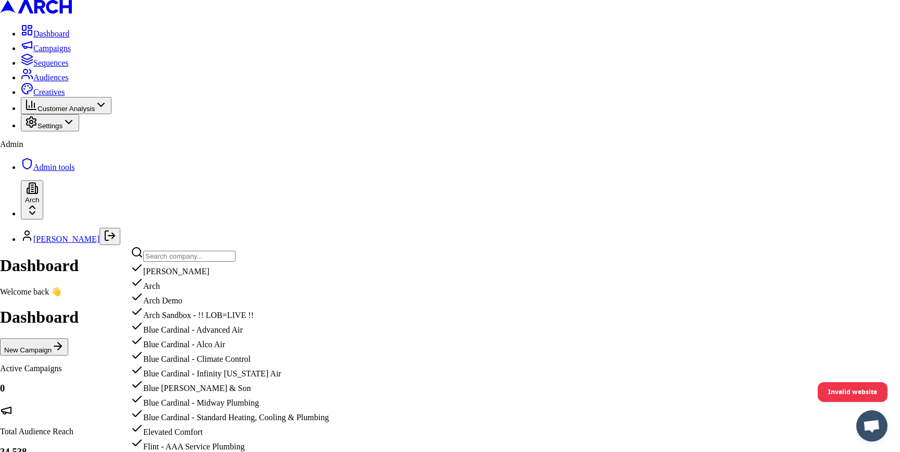
scroll to position [729, 0]
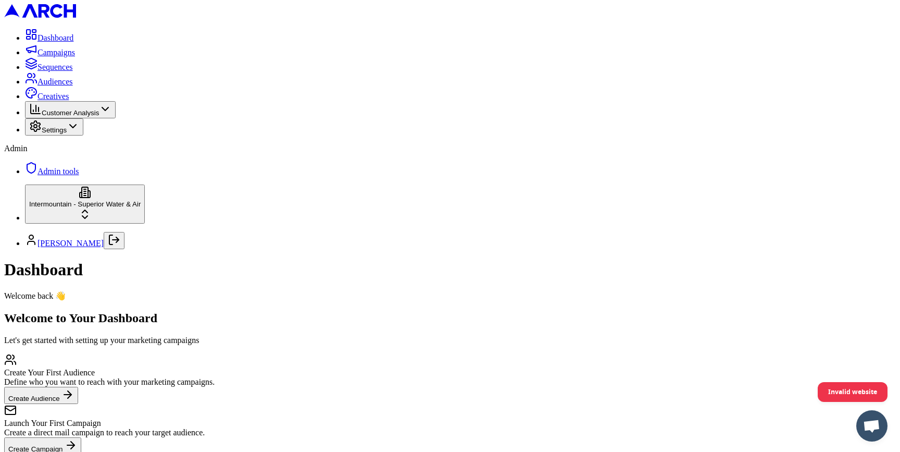
click at [37, 86] on link "Audiences" at bounding box center [49, 81] width 48 height 9
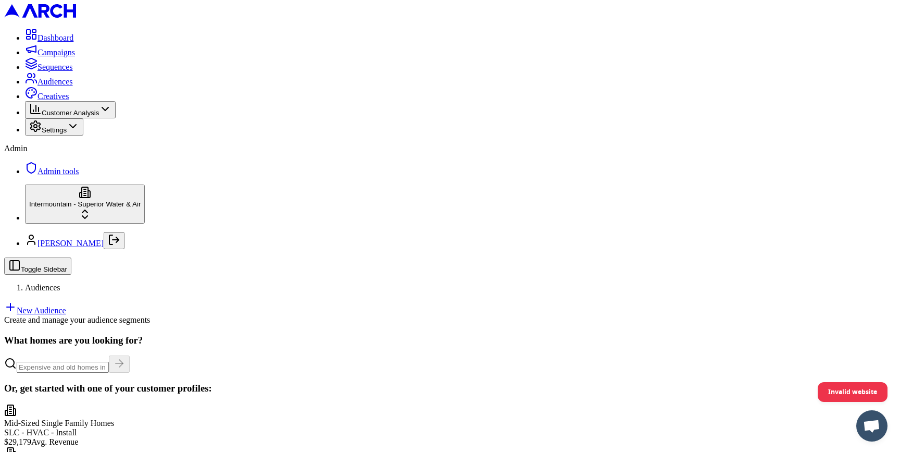
scroll to position [151, 0]
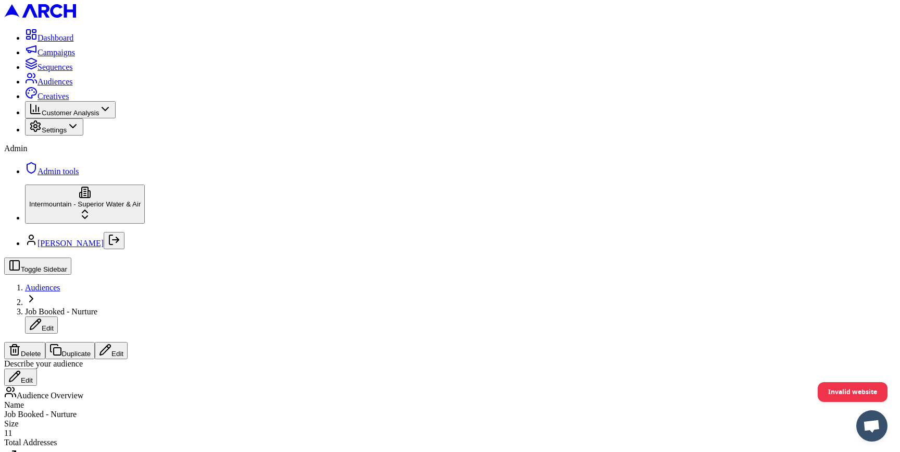
scroll to position [139, 0]
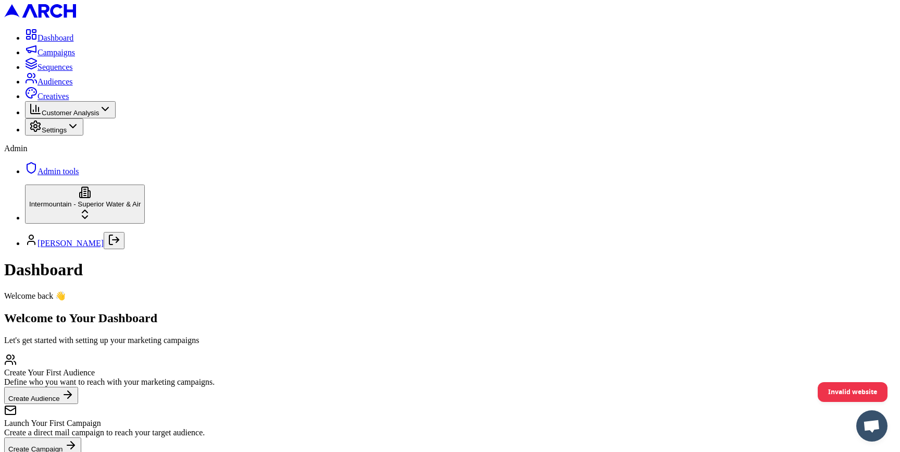
click at [115, 423] on html "Dashboard Campaigns Sequences Audiences Creatives Customer Analysis Settings Ad…" at bounding box center [450, 265] width 900 height 531
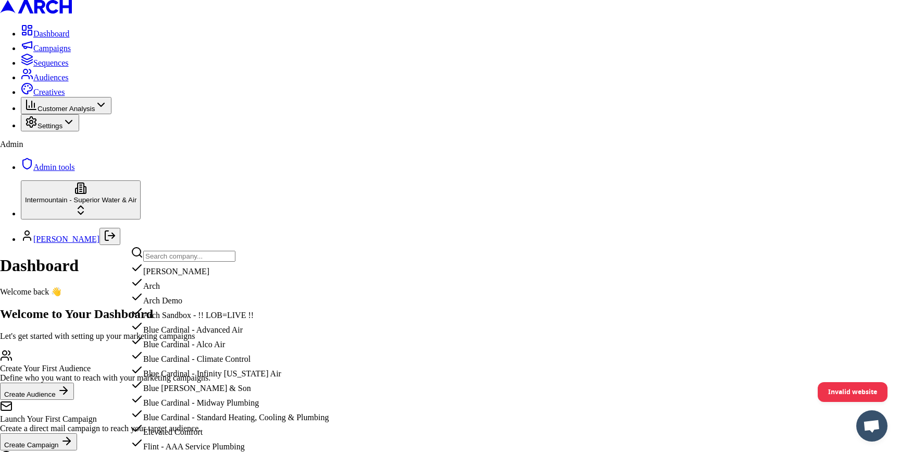
click at [172, 258] on input "text" at bounding box center [189, 256] width 92 height 11
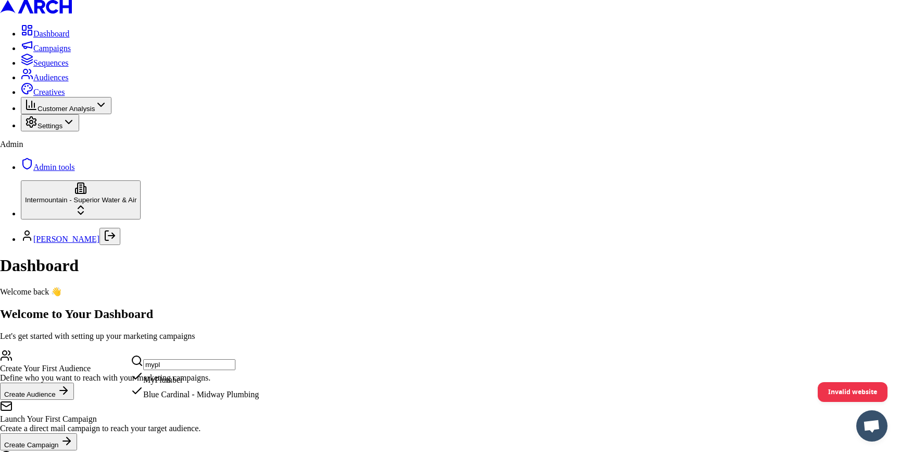
type input "mypl"
click at [172, 384] on div "MyPlumber" at bounding box center [195, 377] width 128 height 15
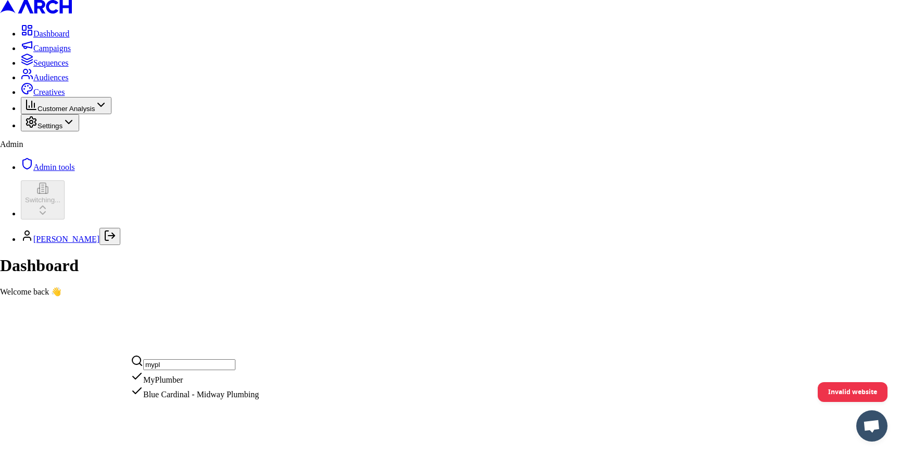
click at [138, 265] on html "Dashboard Campaigns Sequences Audiences Creatives Customer Analysis Settings Ad…" at bounding box center [450, 152] width 900 height 305
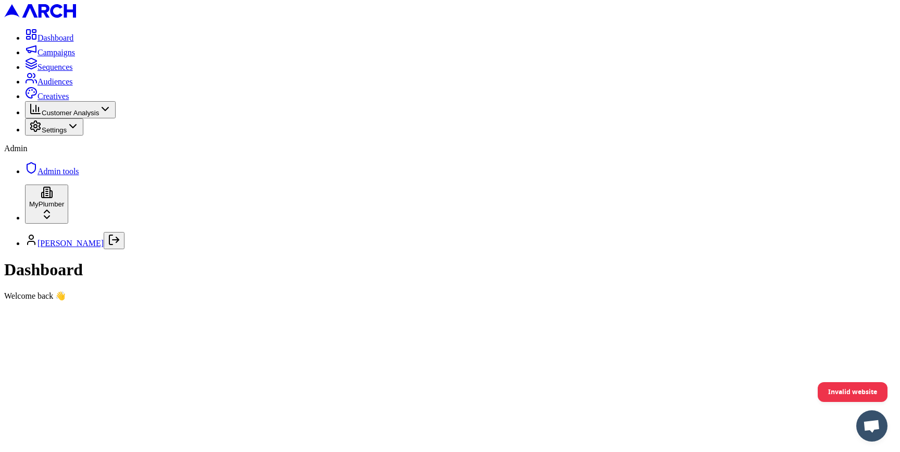
click at [52, 86] on span "Audiences" at bounding box center [55, 81] width 35 height 9
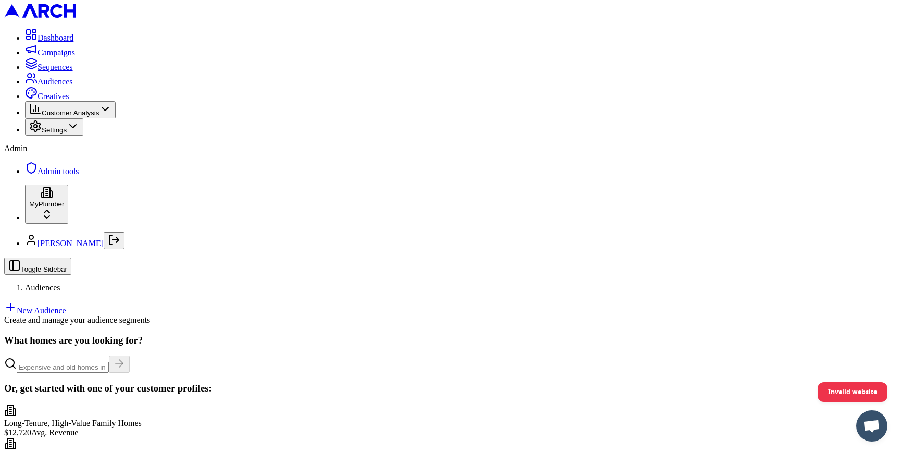
scroll to position [12, 0]
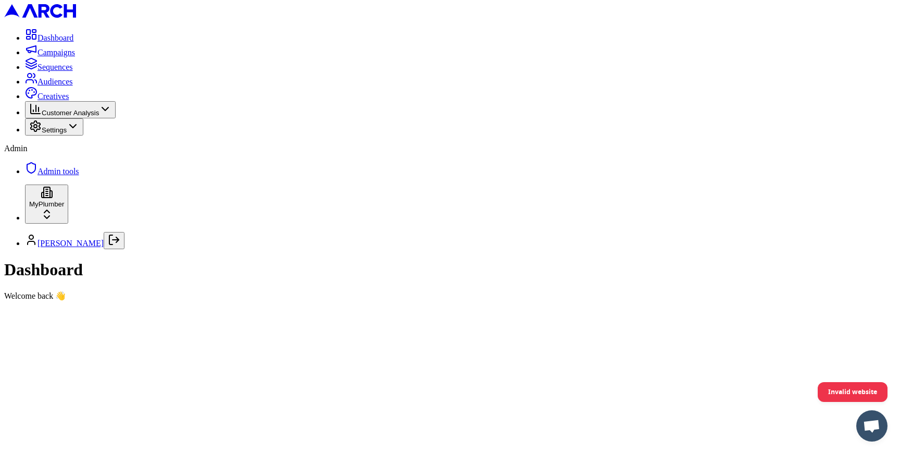
click at [115, 309] on html "Dashboard Campaigns Sequences Audiences Creatives Customer Analysis Settings Ad…" at bounding box center [450, 154] width 900 height 309
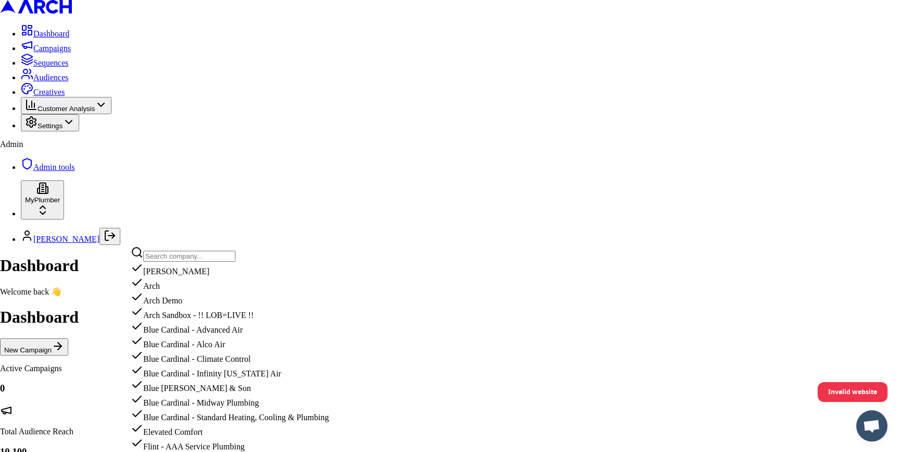
scroll to position [749, 0]
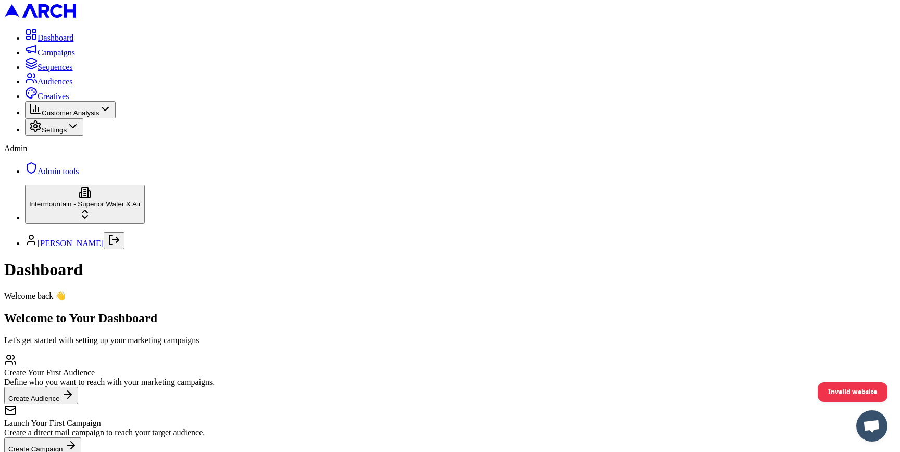
click at [73, 86] on span "Audiences" at bounding box center [55, 81] width 35 height 9
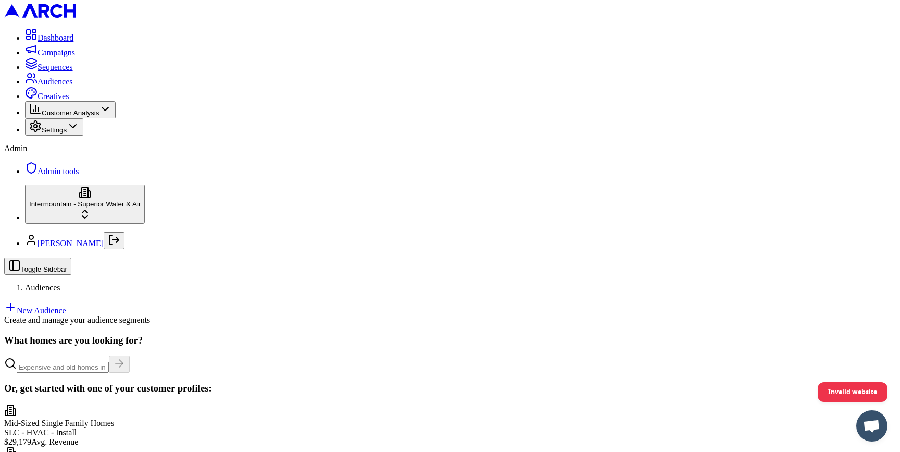
scroll to position [102, 0]
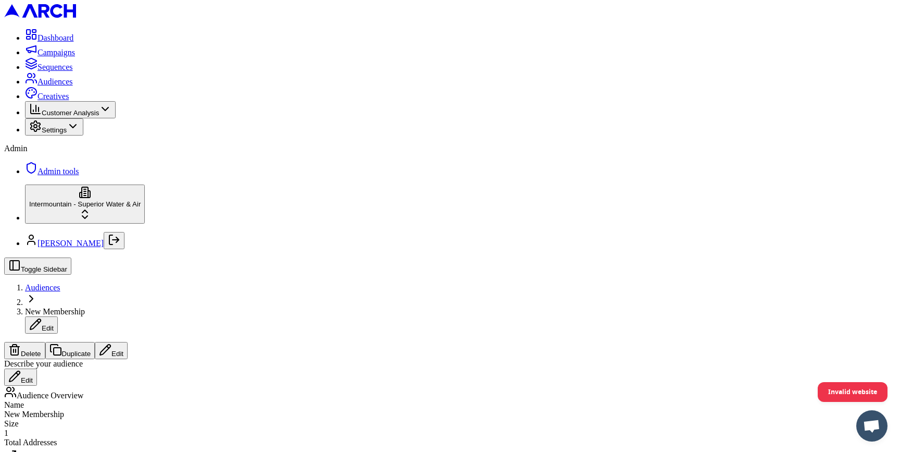
scroll to position [117, 0]
click at [420, 438] on div "Total Addresses" at bounding box center [450, 442] width 892 height 9
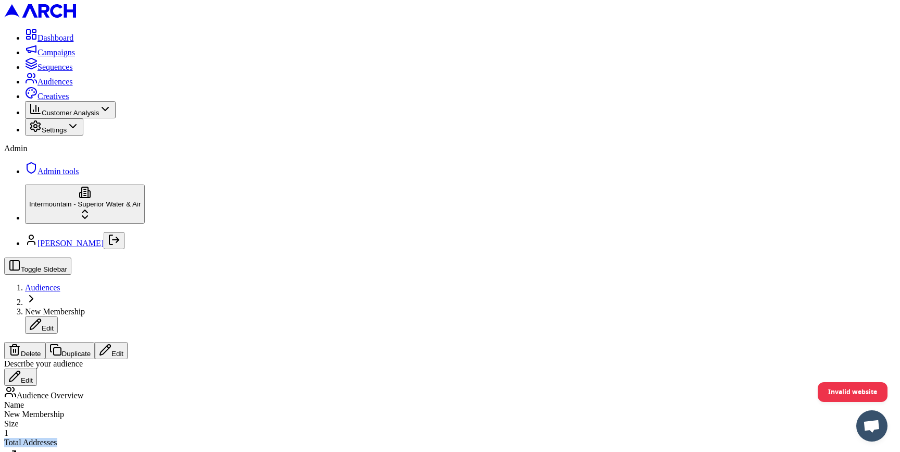
click at [415, 438] on div "Total Addresses" at bounding box center [450, 442] width 892 height 9
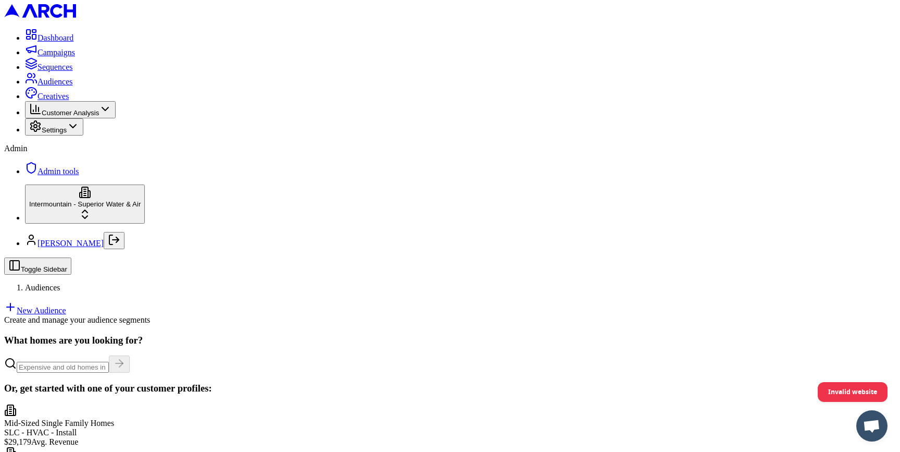
scroll to position [205, 0]
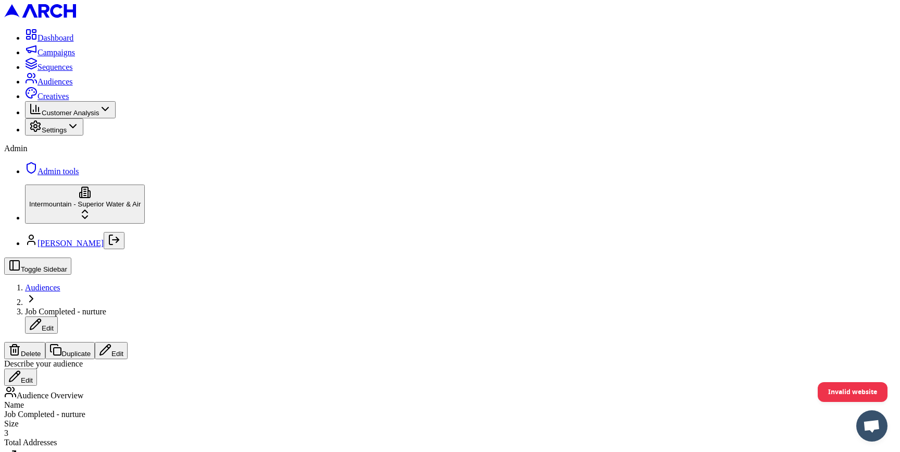
scroll to position [71, 0]
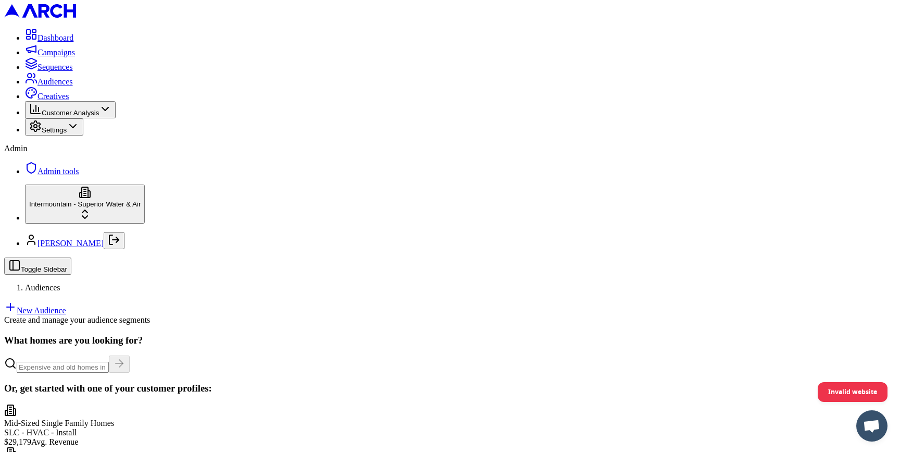
scroll to position [108, 0]
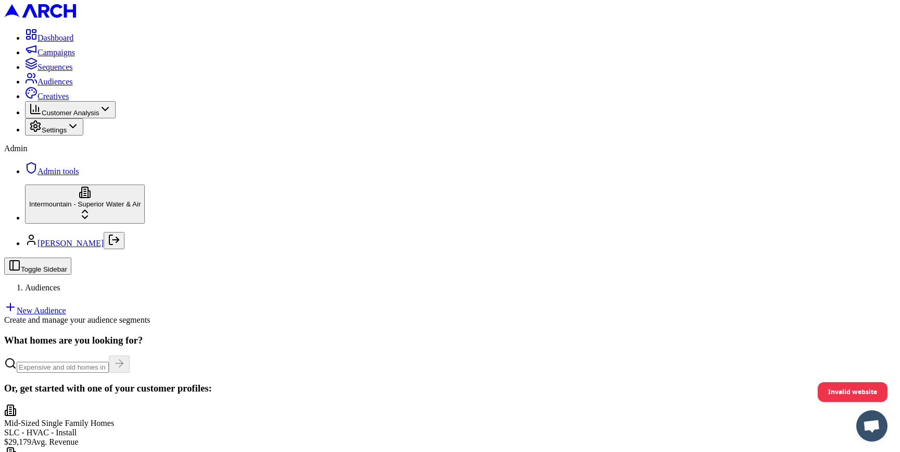
scroll to position [34, 0]
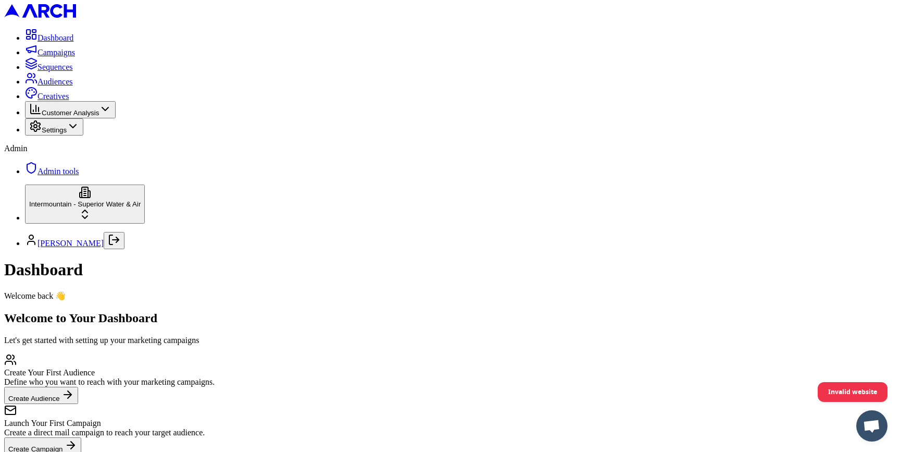
click at [51, 86] on span "Audiences" at bounding box center [55, 81] width 35 height 9
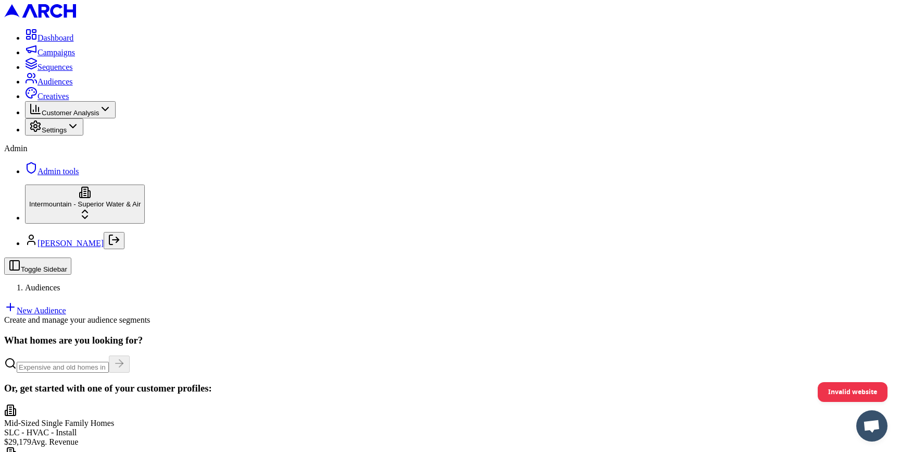
scroll to position [63, 0]
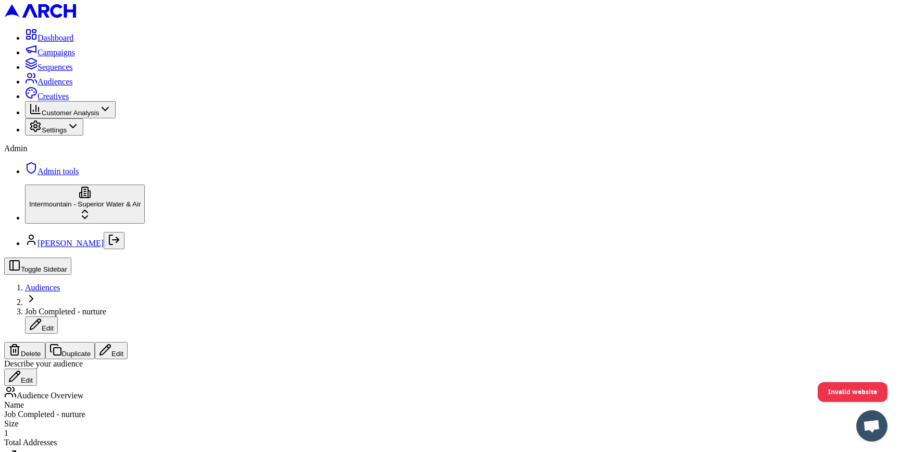
drag, startPoint x: 163, startPoint y: 210, endPoint x: 227, endPoint y: 212, distance: 63.6
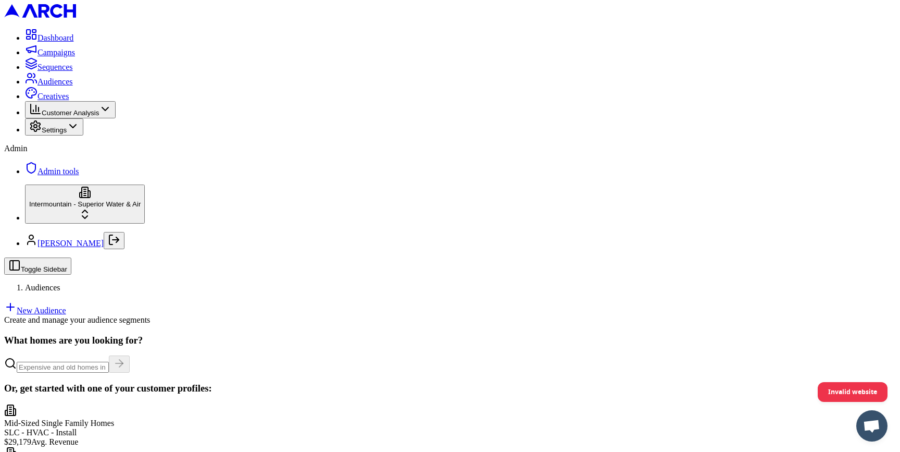
scroll to position [119, 0]
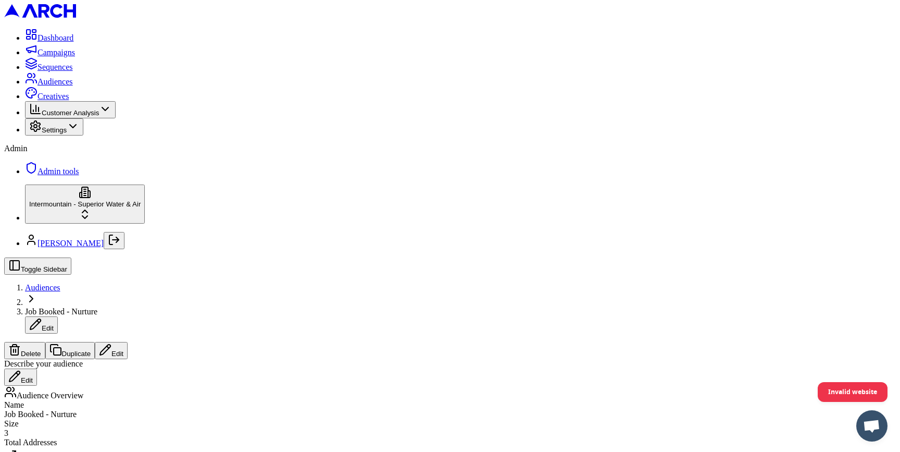
drag, startPoint x: 211, startPoint y: 341, endPoint x: 205, endPoint y: 343, distance: 6.4
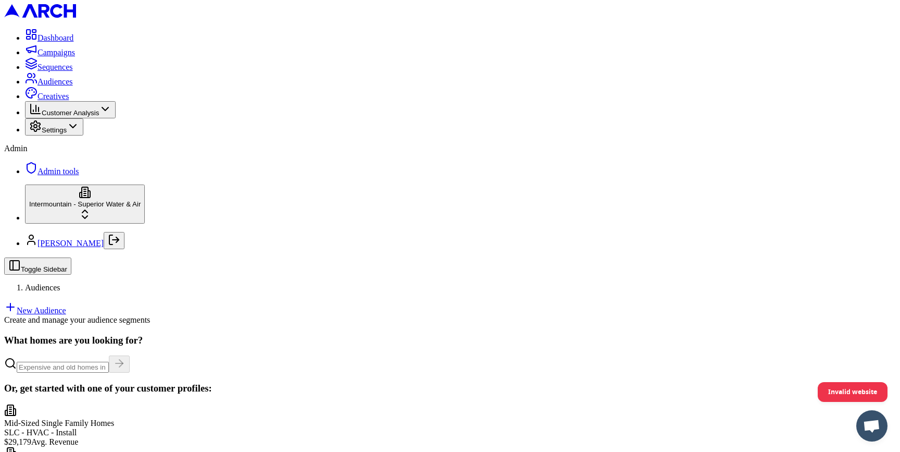
scroll to position [205, 0]
click at [113, 176] on div "Dashboard Campaigns Sequences Audiences Creatives Customer Analysis Settings Ad…" at bounding box center [450, 102] width 892 height 148
click at [113, 420] on html "Dashboard Campaigns Sequences Audiences Creatives Customer Analysis Settings Ad…" at bounding box center [450, 410] width 900 height 821
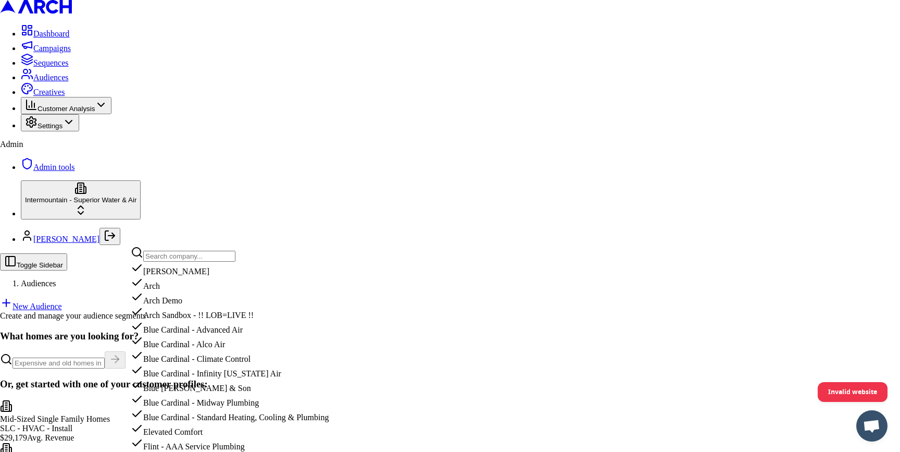
scroll to position [1104, 0]
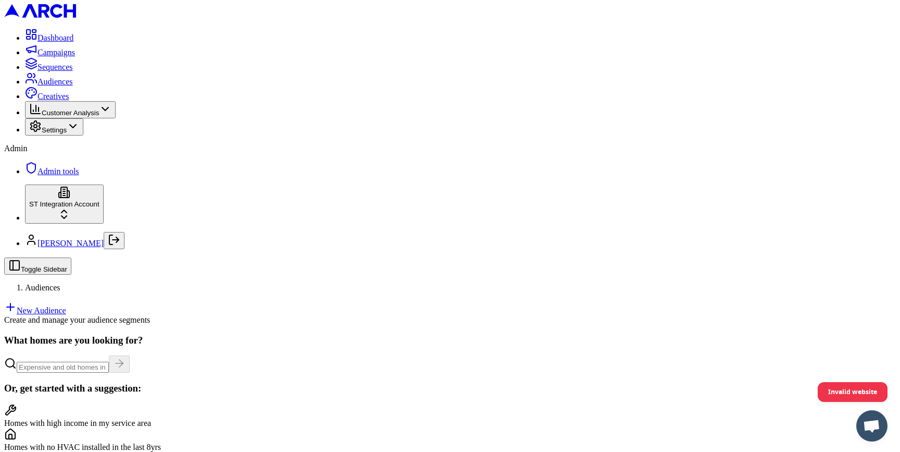
scroll to position [45, 0]
click at [123, 416] on html "Dashboard Campaigns Sequences Audiences Creatives Customer Analysis Settings Ad…" at bounding box center [450, 332] width 900 height 665
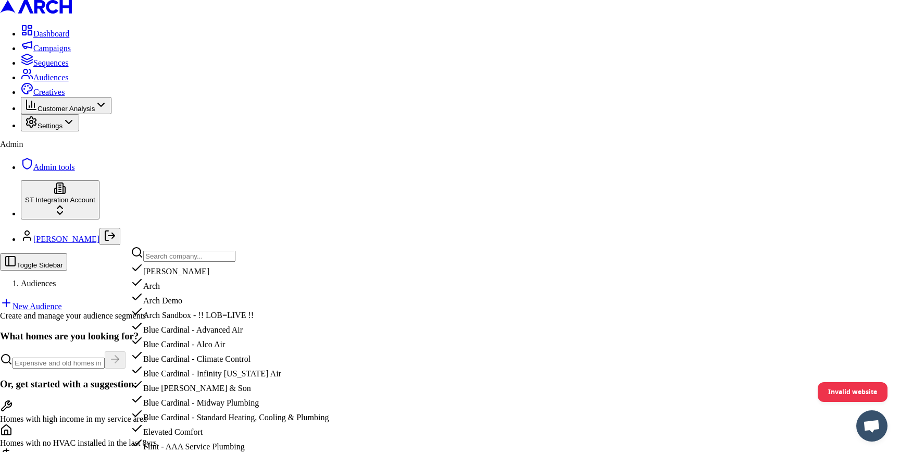
scroll to position [1086, 0]
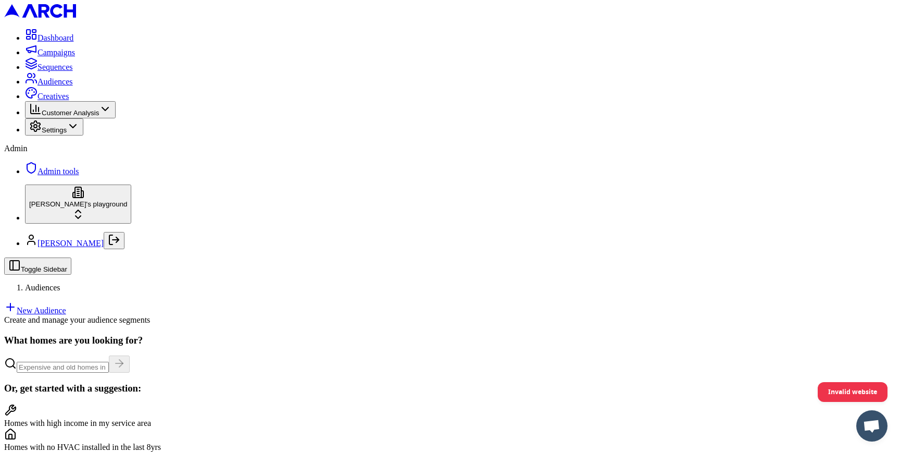
scroll to position [209, 0]
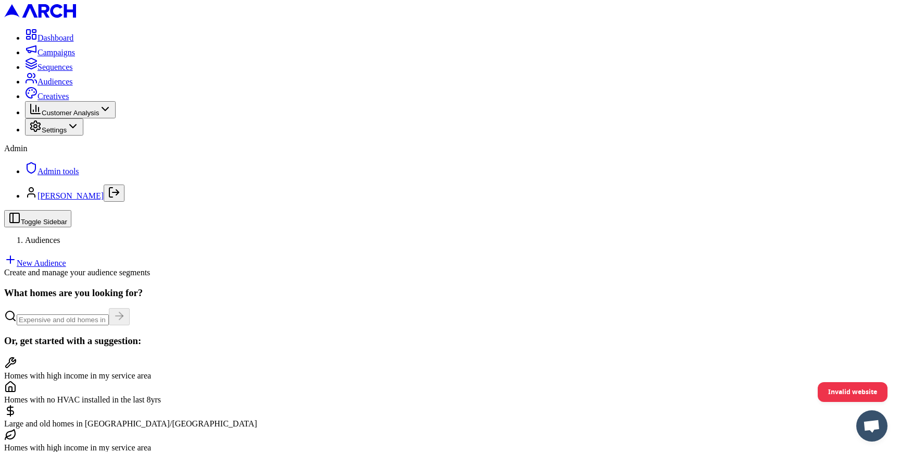
scroll to position [38, 0]
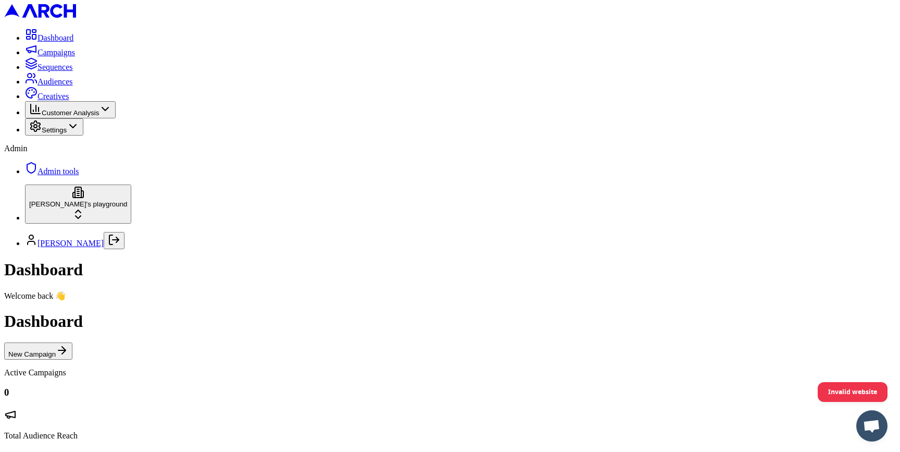
click at [73, 86] on span "Audiences" at bounding box center [55, 81] width 35 height 9
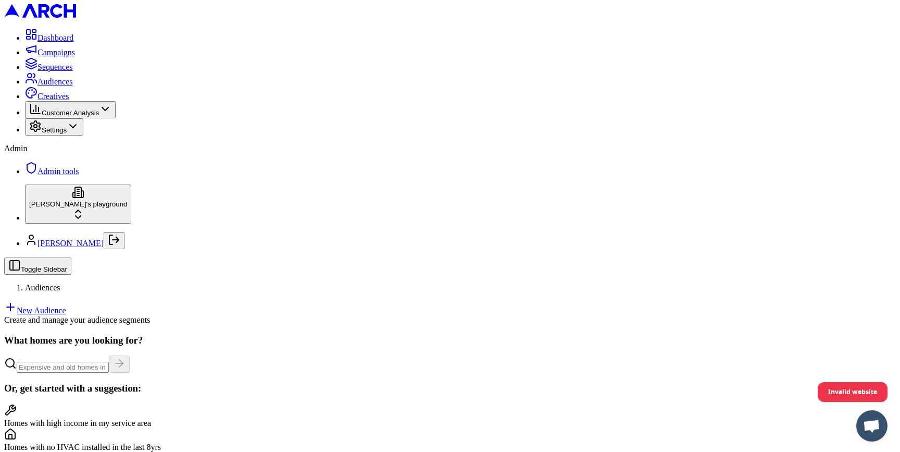
click at [66, 306] on link "New Audience" at bounding box center [35, 310] width 62 height 9
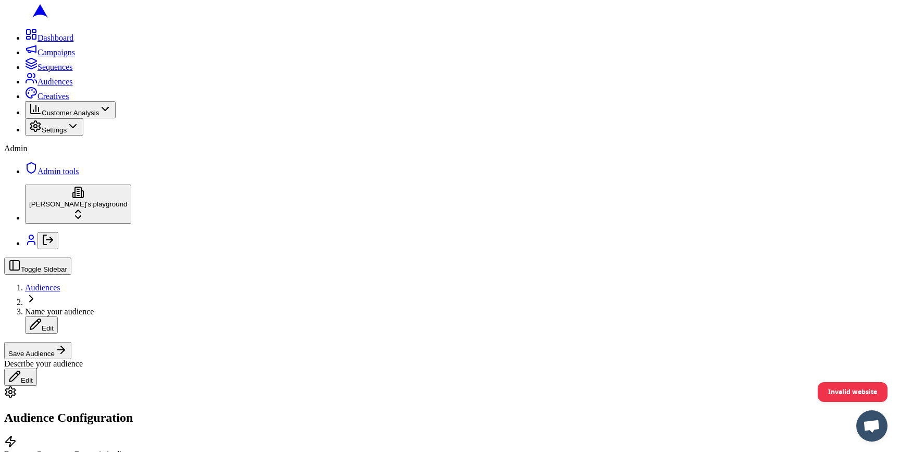
type input "98402"
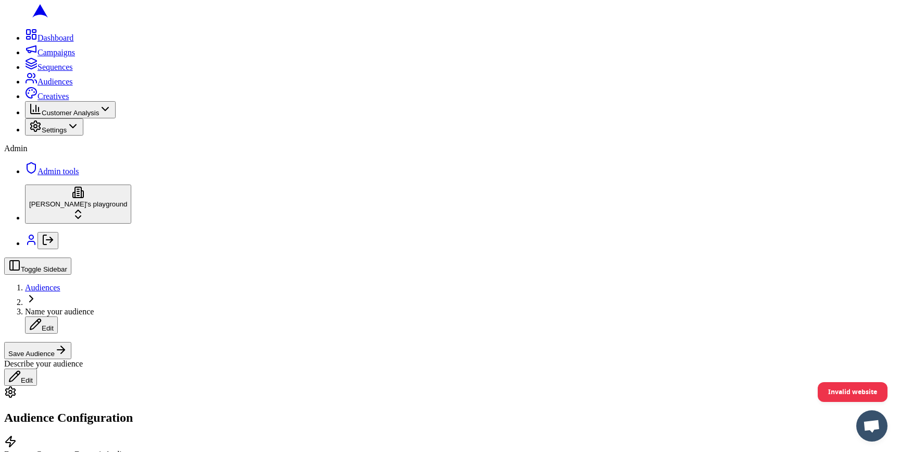
type input "98402"
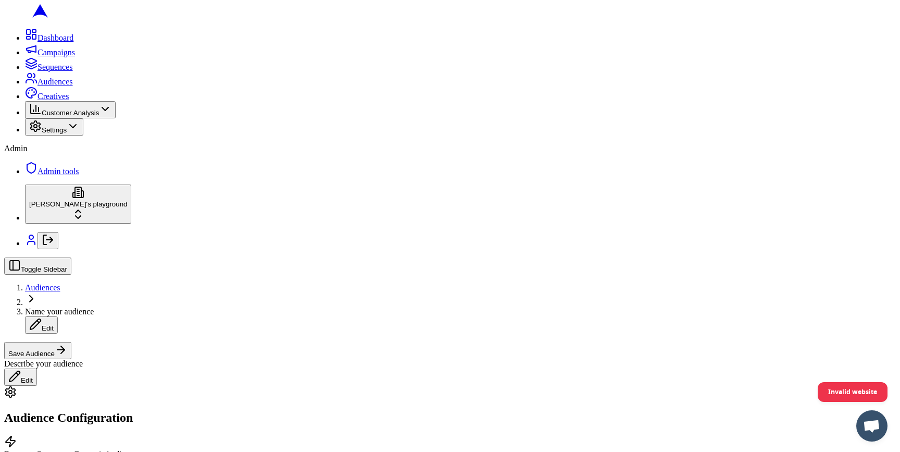
click at [71, 342] on button "Save Audience" at bounding box center [37, 350] width 67 height 17
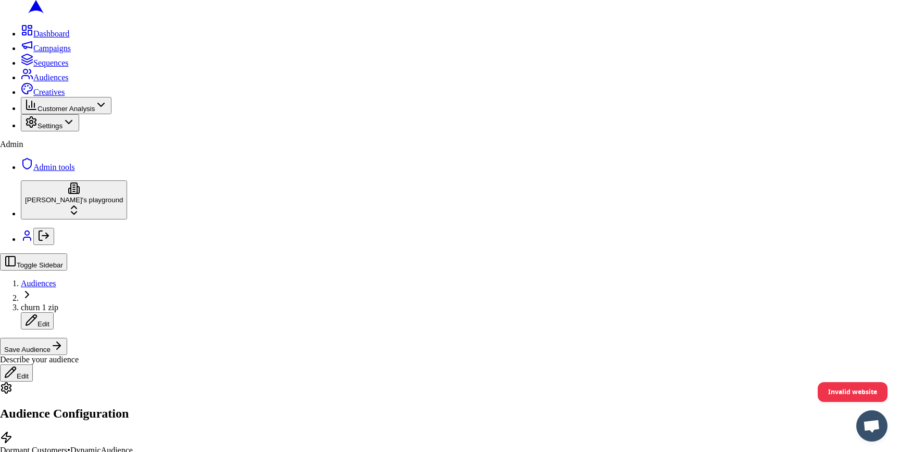
type input "churn 1 zip"
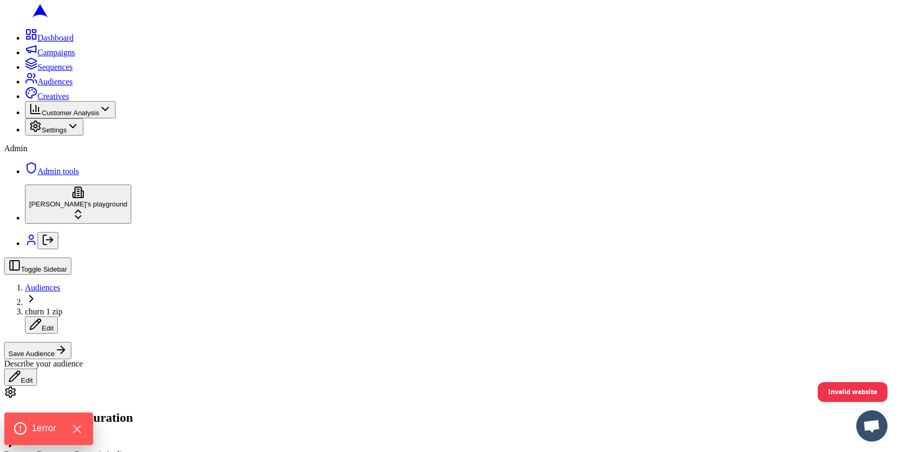
click at [51, 424] on span "1 error" at bounding box center [44, 428] width 24 height 14
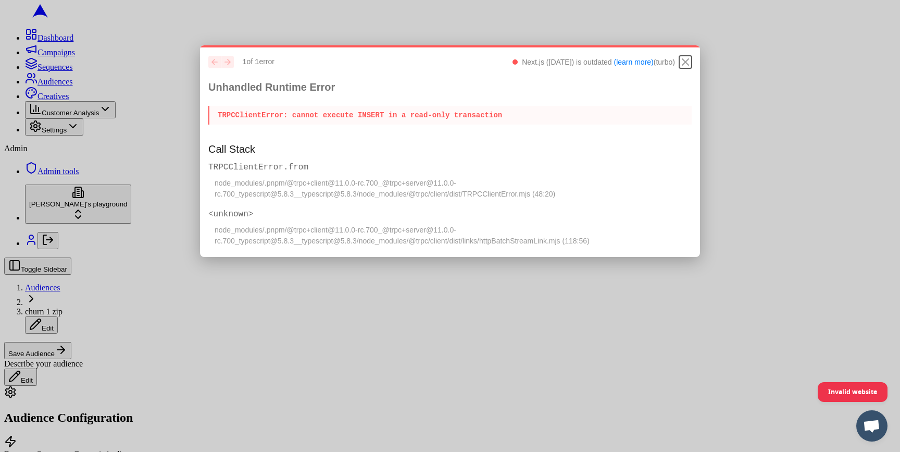
click at [683, 59] on icon "Close" at bounding box center [685, 62] width 13 height 13
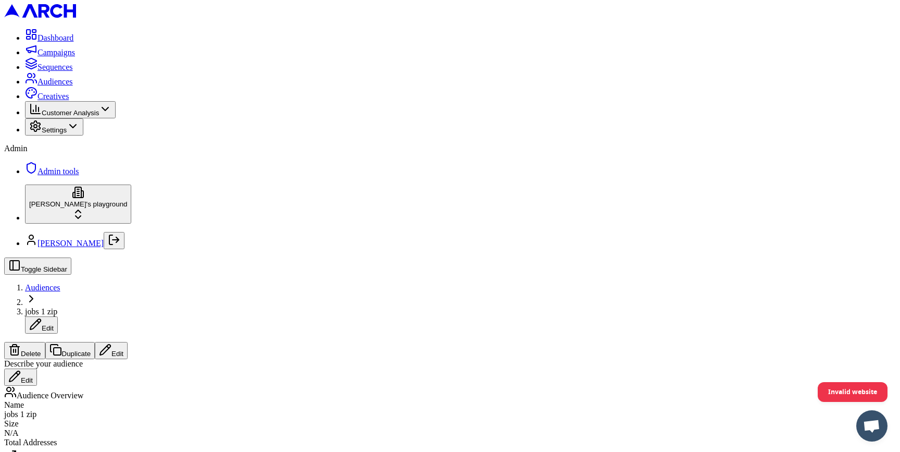
scroll to position [101, 0]
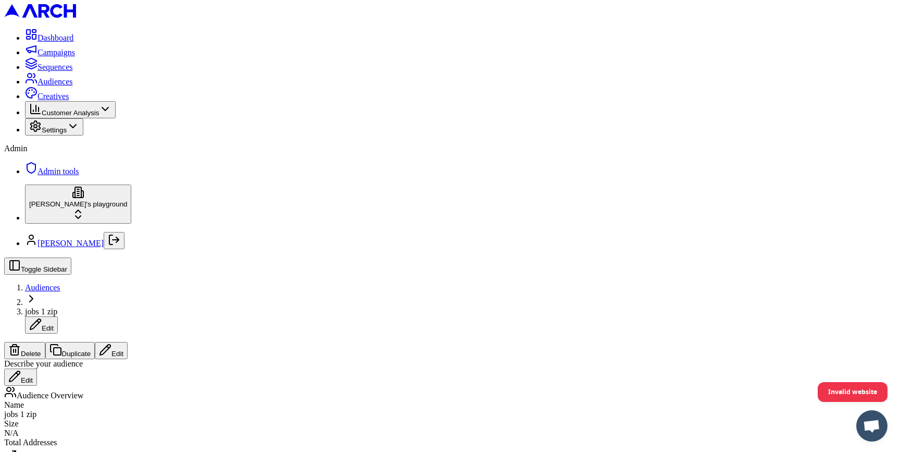
click at [59, 86] on span "Audiences" at bounding box center [55, 81] width 35 height 9
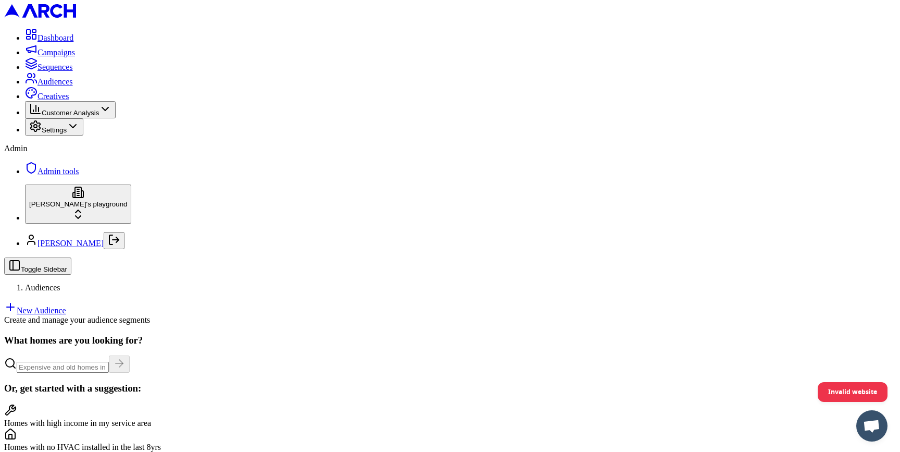
scroll to position [245, 0]
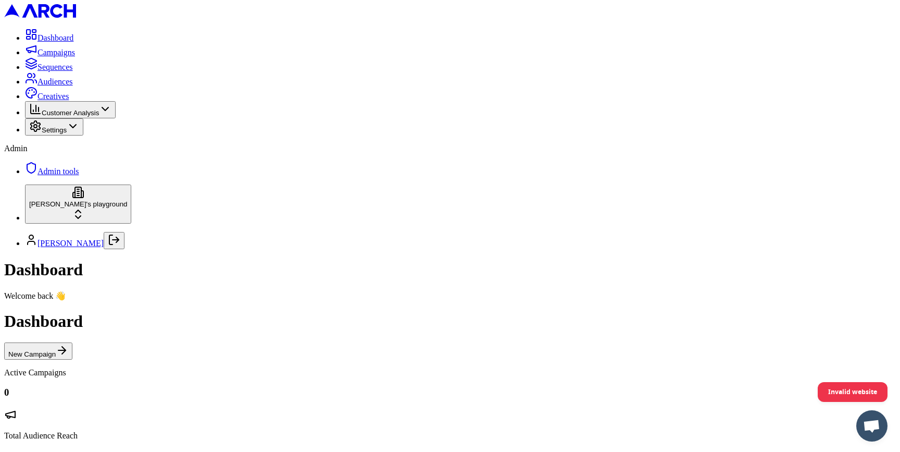
click at [64, 86] on span "Audiences" at bounding box center [55, 81] width 35 height 9
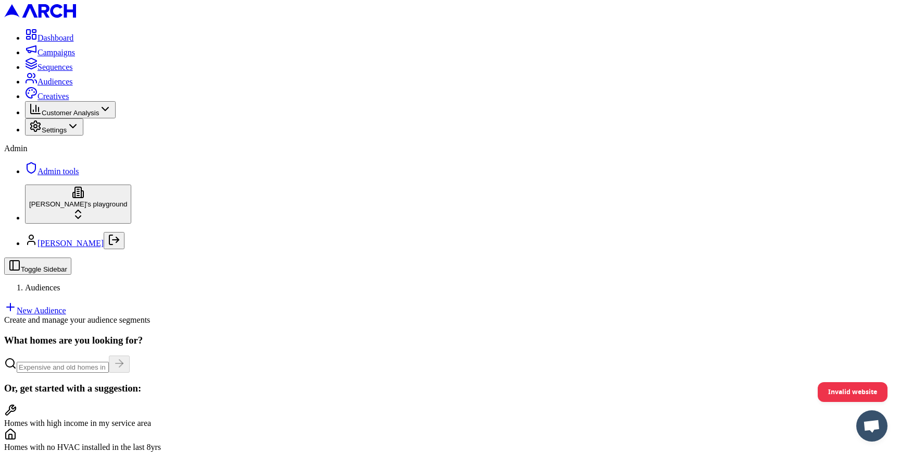
scroll to position [63, 0]
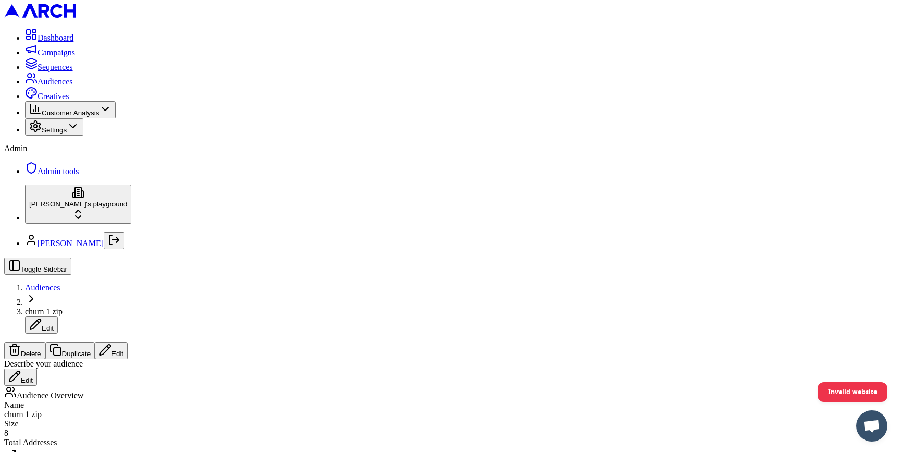
scroll to position [70, 0]
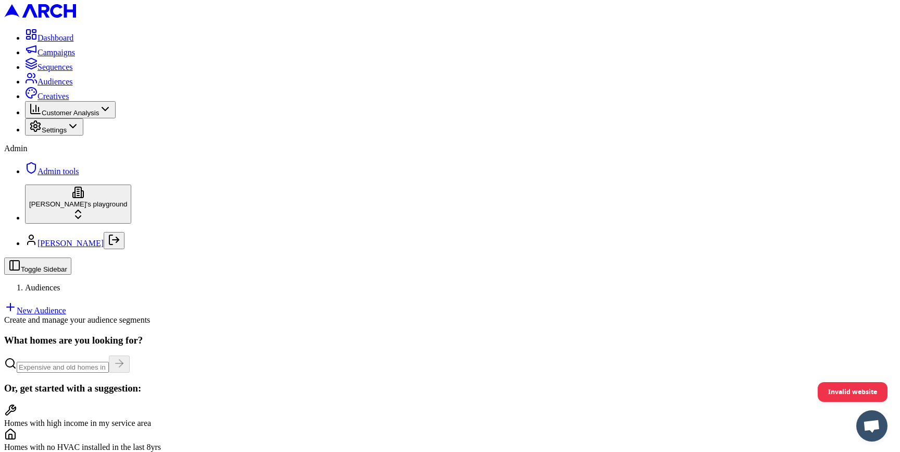
scroll to position [84, 0]
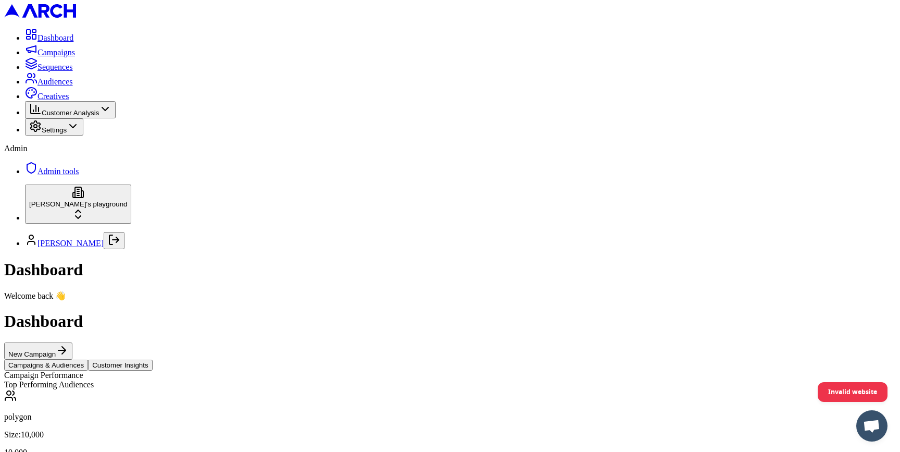
click at [70, 86] on span "Audiences" at bounding box center [55, 81] width 35 height 9
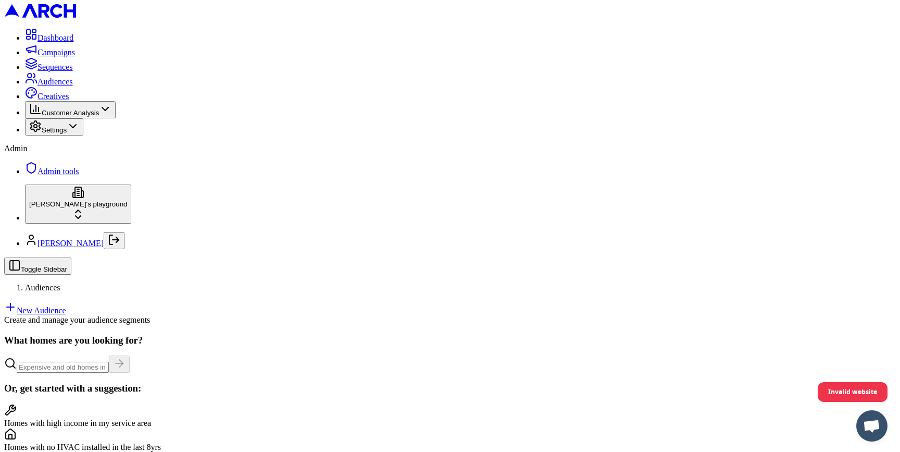
scroll to position [156, 0]
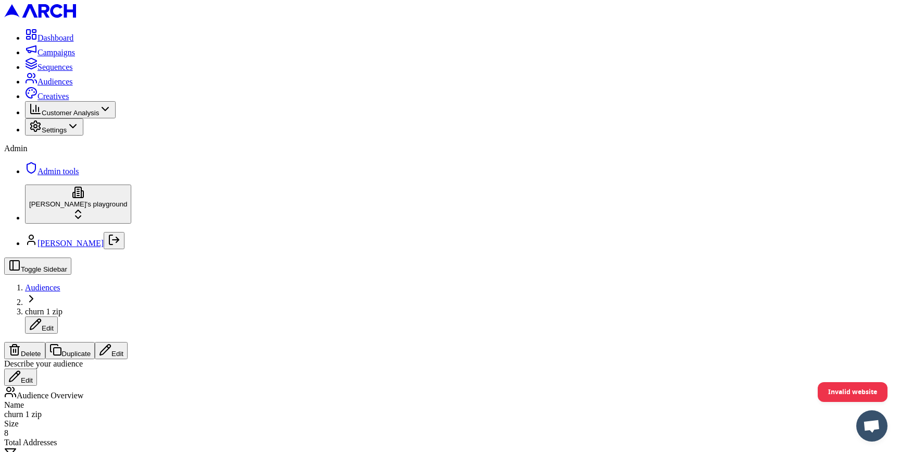
click at [73, 86] on span "Audiences" at bounding box center [55, 81] width 35 height 9
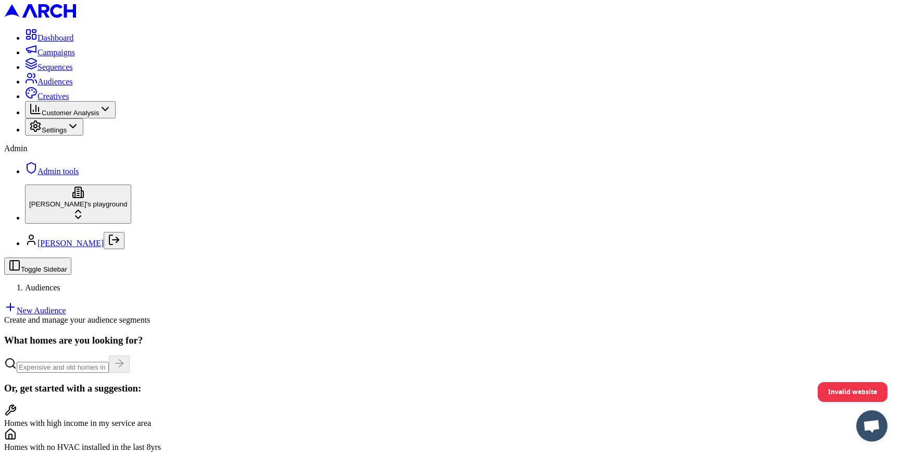
scroll to position [160, 0]
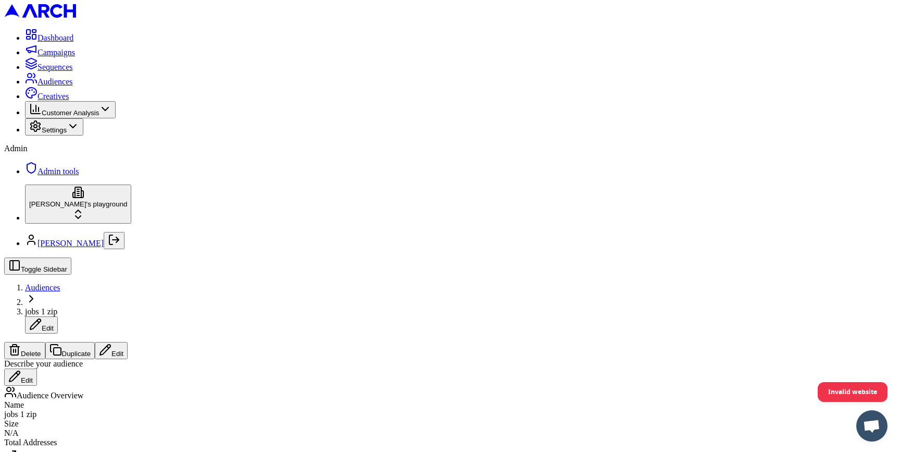
click at [128, 342] on button "Edit" at bounding box center [111, 350] width 33 height 17
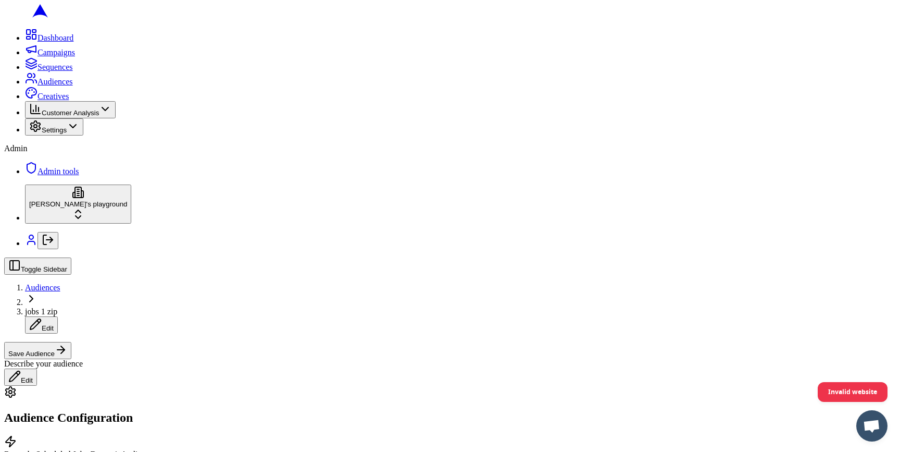
scroll to position [290, 0]
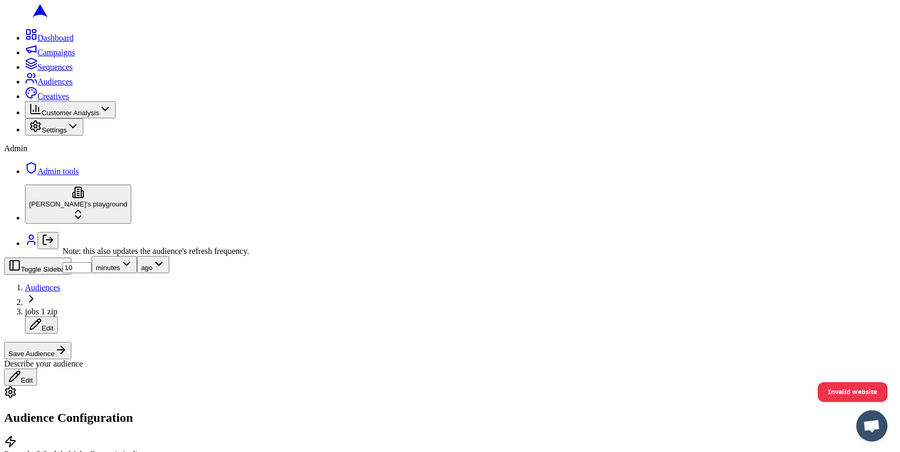
click at [92, 273] on input "10" at bounding box center [77, 267] width 29 height 11
type input "1"
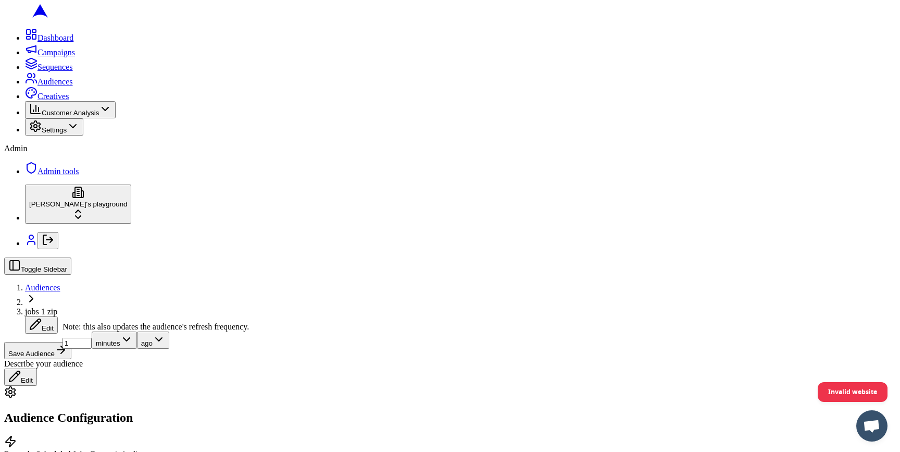
click at [81, 349] on input "1" at bounding box center [77, 343] width 29 height 11
type input "10"
click at [57, 307] on span "jobs 1 zip" at bounding box center [41, 311] width 32 height 9
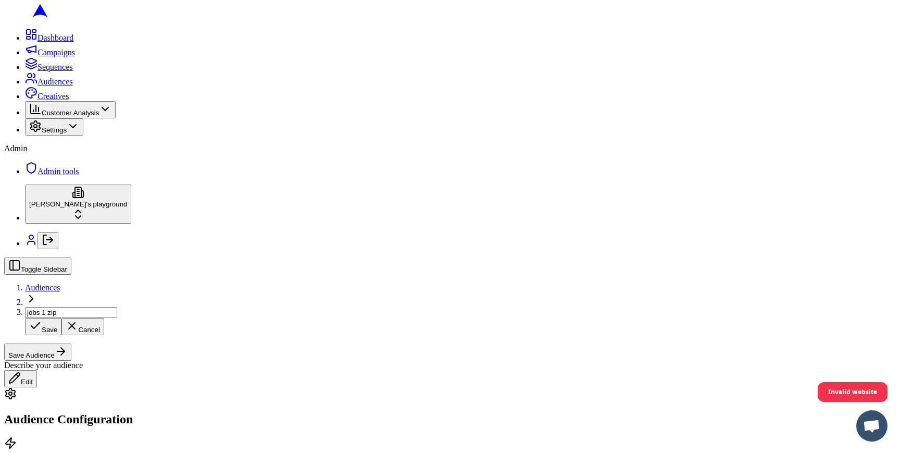
click at [117, 307] on input "jobs 1 zip" at bounding box center [71, 312] width 92 height 11
type input "jobs 1 geo"
click at [241, 318] on div "Save Cancel" at bounding box center [460, 326] width 871 height 17
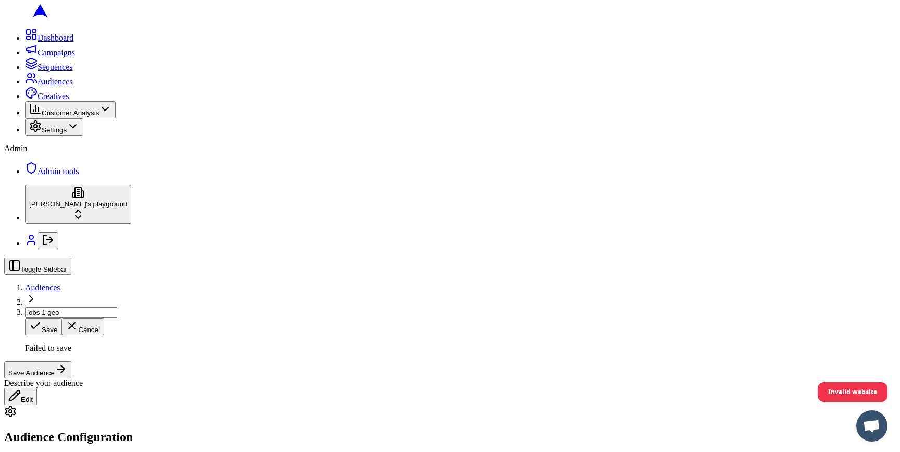
click at [71, 361] on button "Save Audience" at bounding box center [37, 369] width 67 height 17
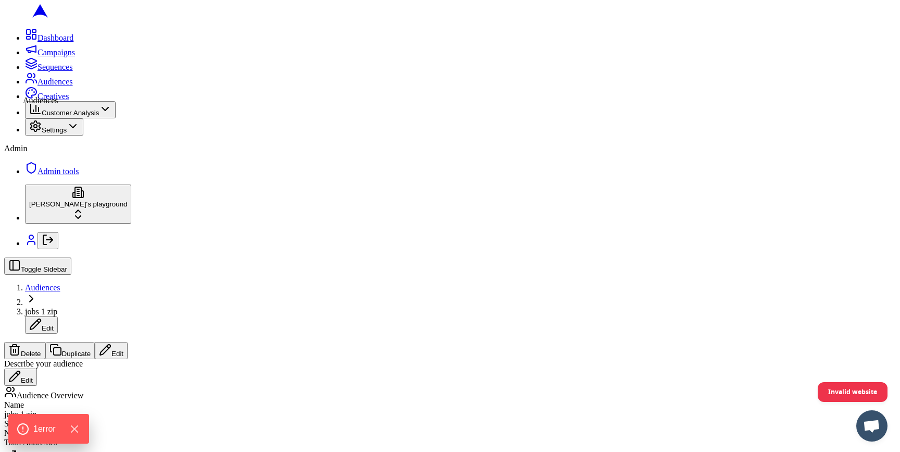
click at [25, 84] on icon at bounding box center [31, 78] width 13 height 13
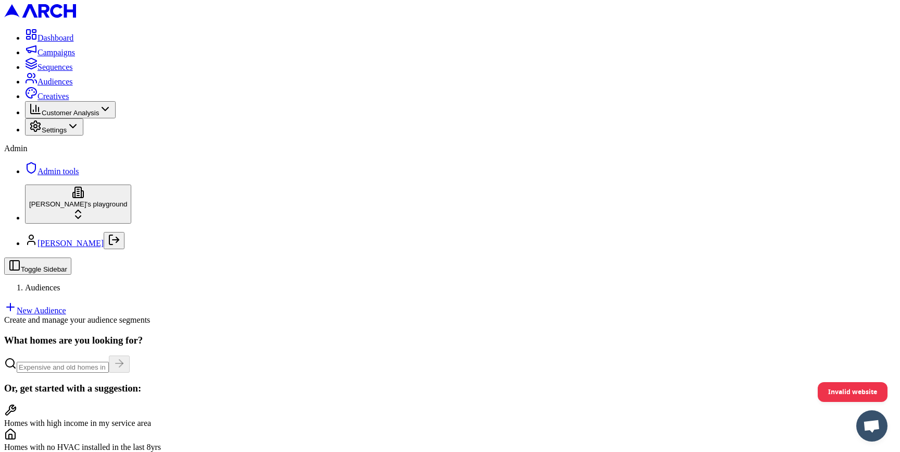
scroll to position [125, 0]
